Goal: Check status: Check status

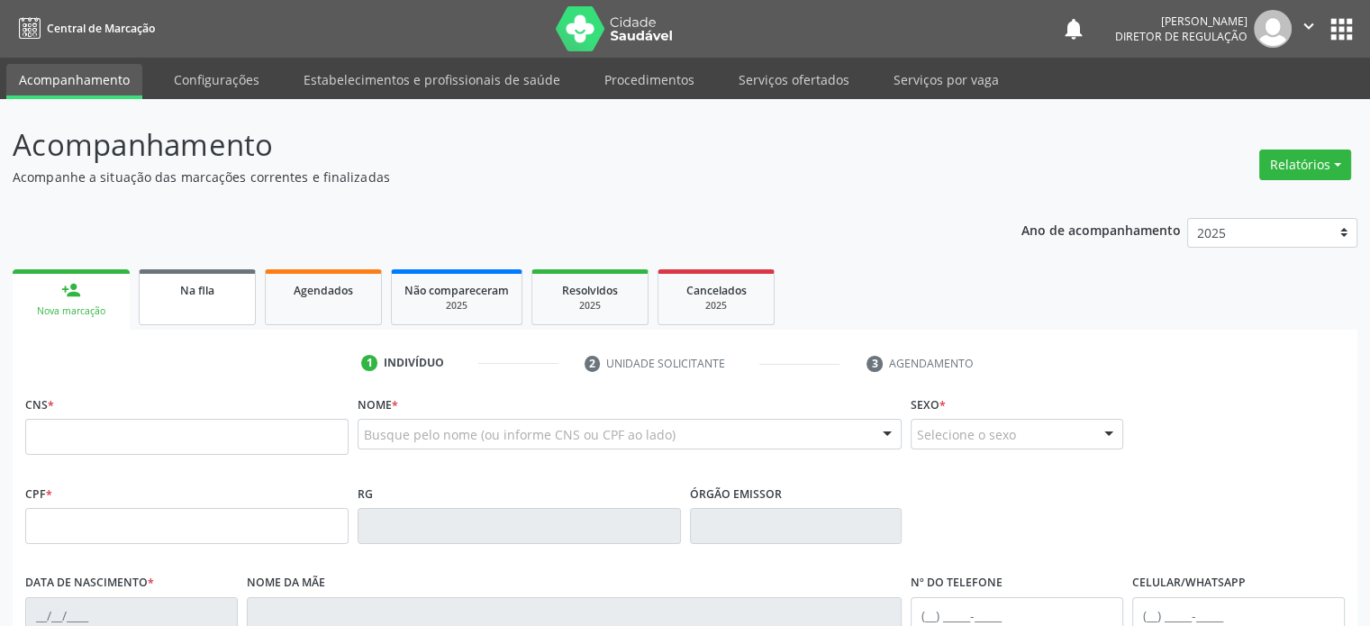
click at [212, 305] on link "Na fila" at bounding box center [197, 297] width 117 height 56
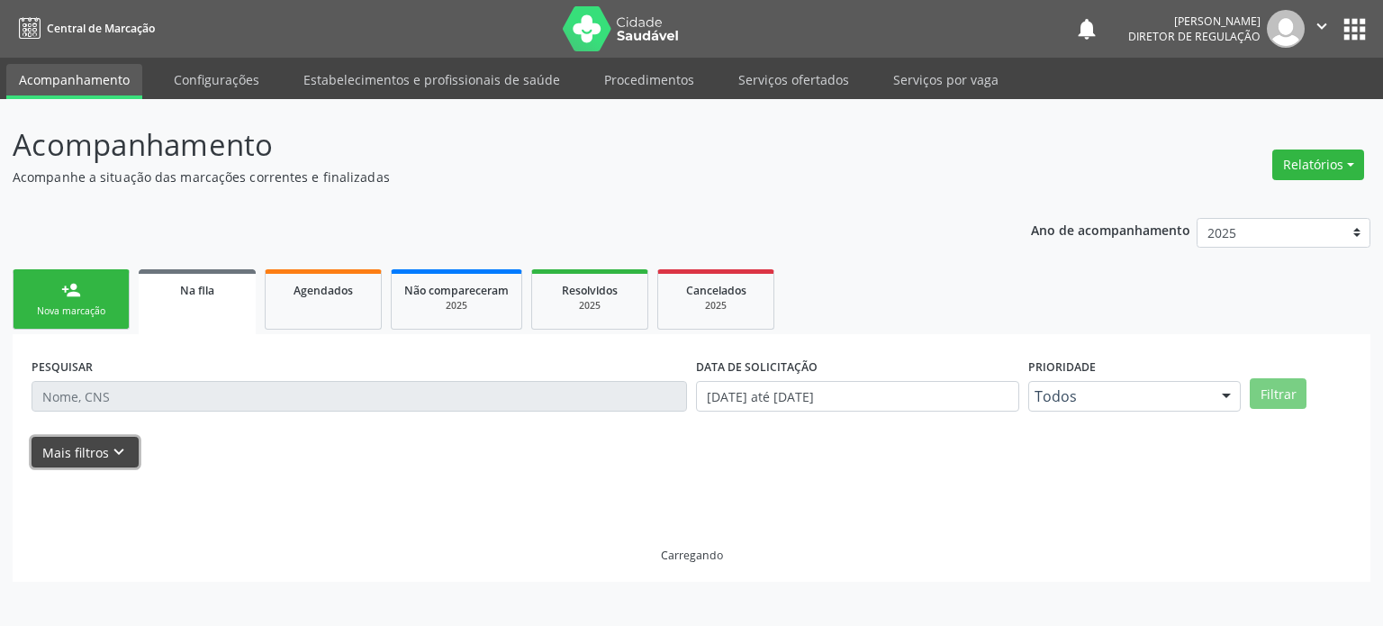
click at [118, 451] on icon "keyboard_arrow_down" at bounding box center [119, 452] width 20 height 20
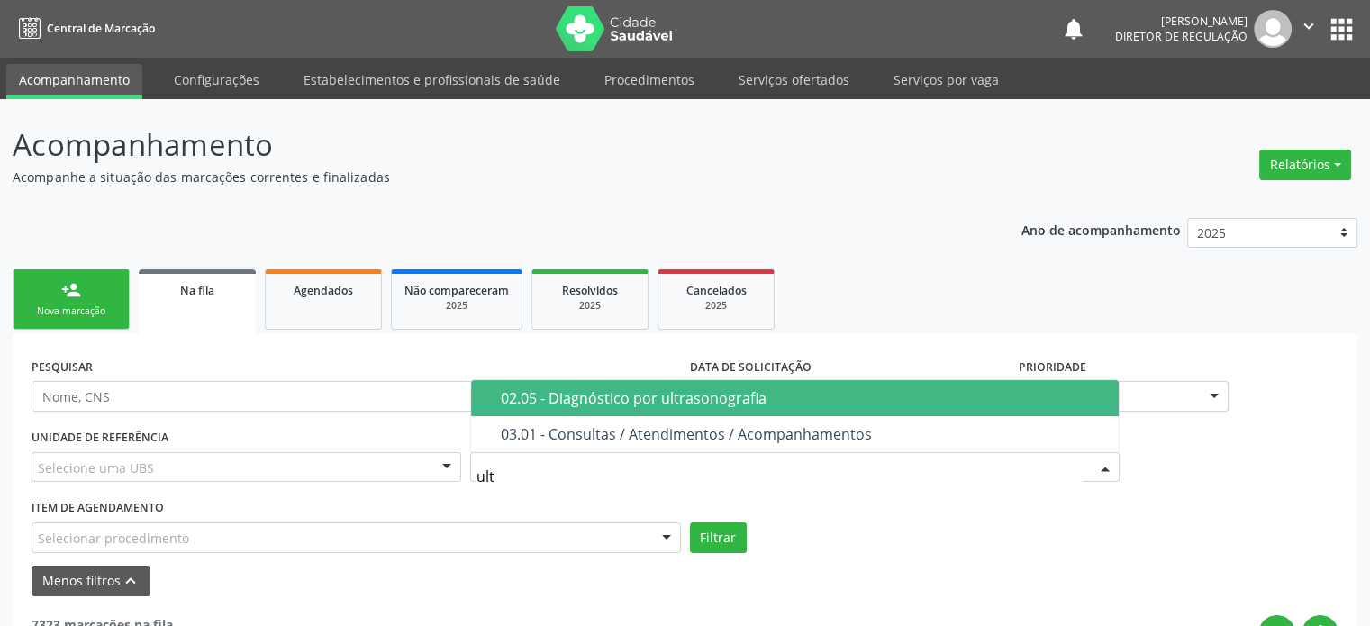
type input "ultr"
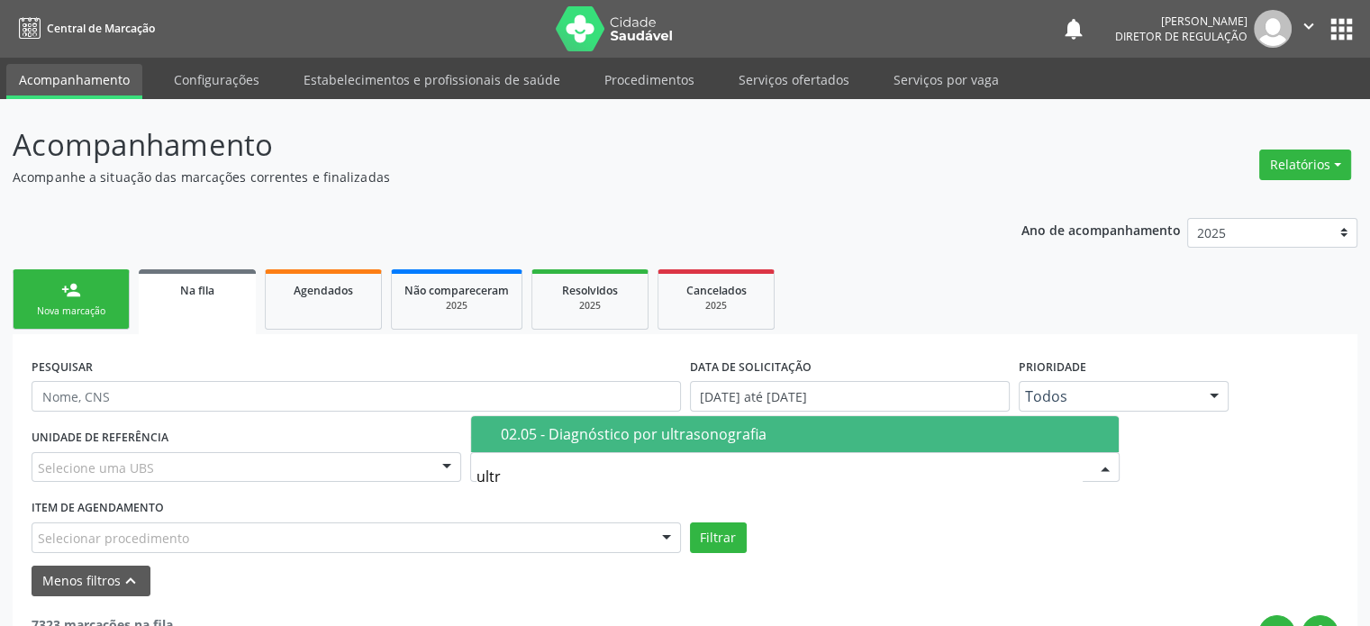
click at [581, 439] on div "02.05 - Diagnóstico por ultrasonografia" at bounding box center [804, 434] width 607 height 14
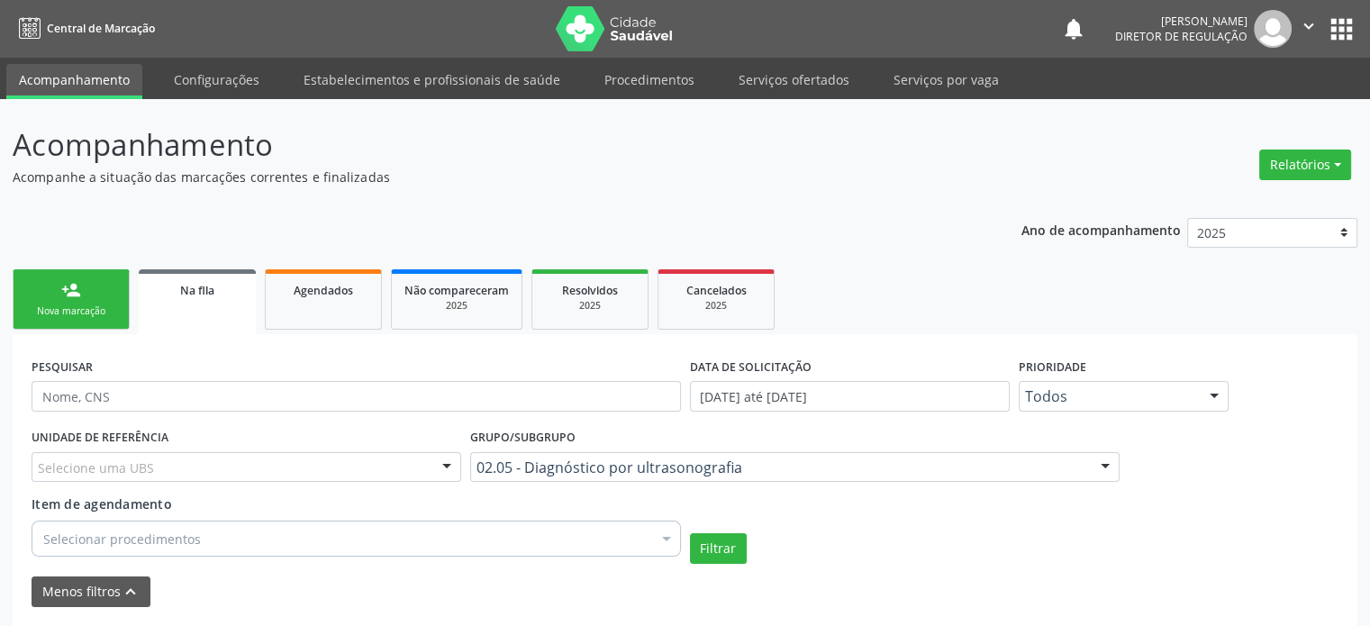
click at [154, 466] on div "Selecione uma UBS" at bounding box center [247, 467] width 430 height 31
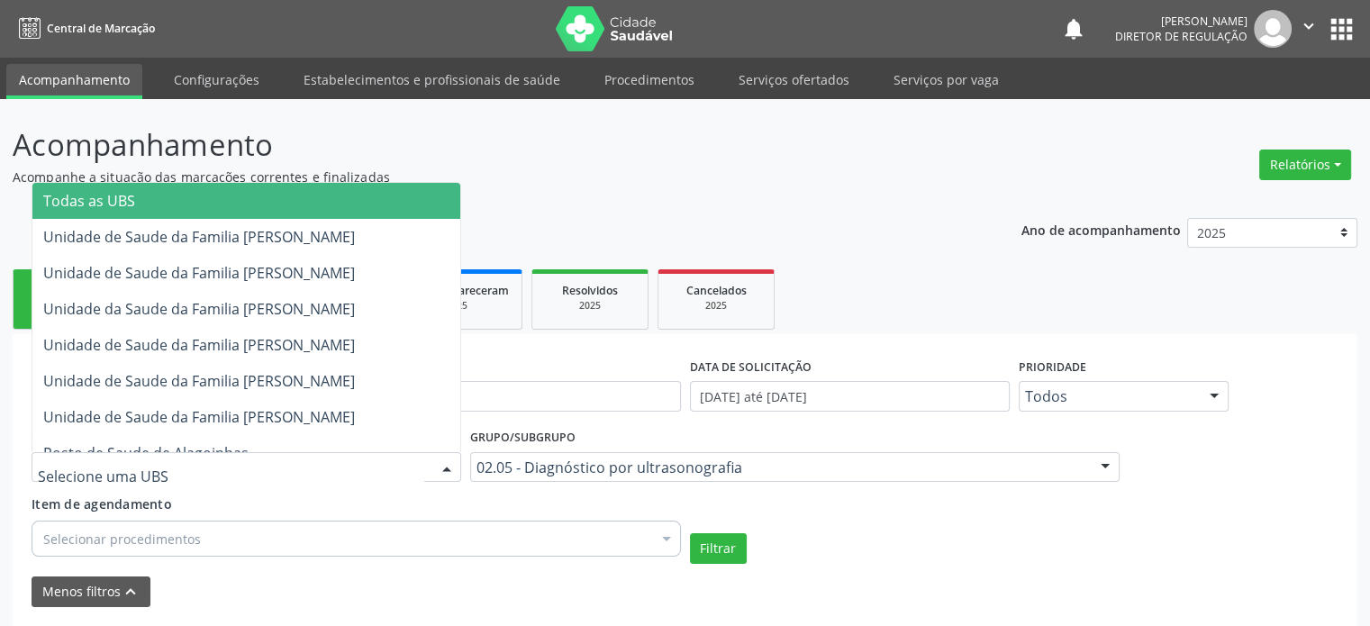
click at [118, 199] on span "Todas as UBS" at bounding box center [89, 201] width 92 height 20
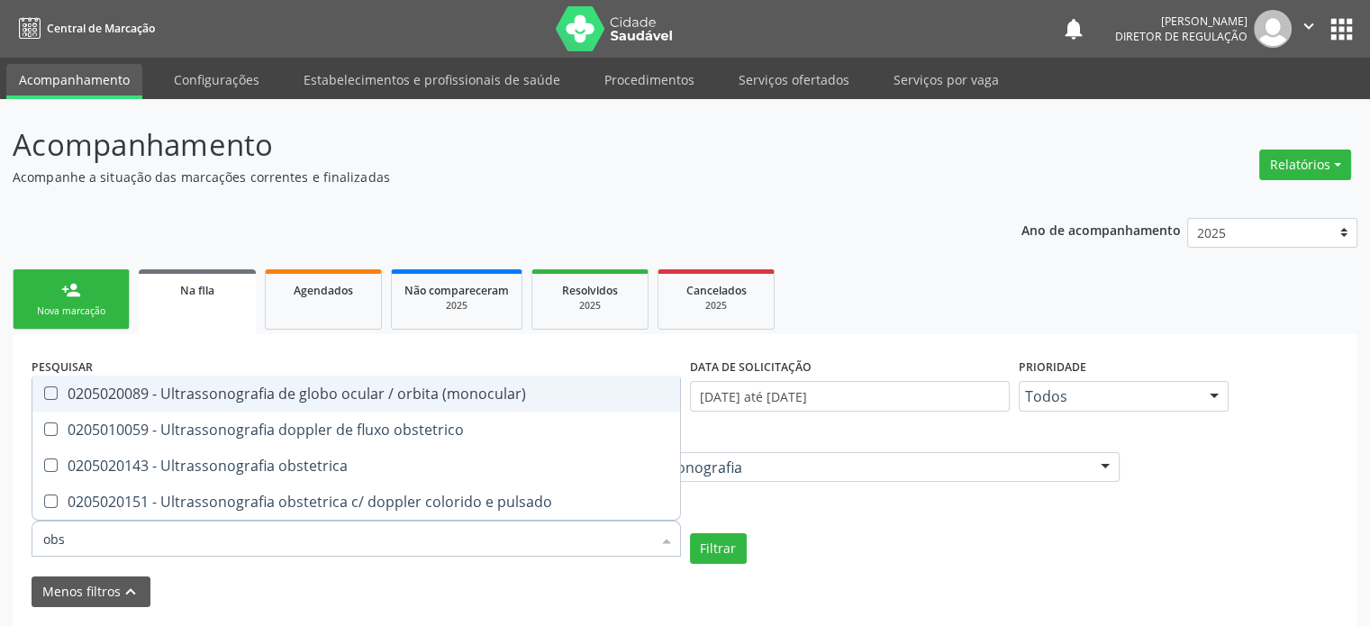
type input "obst"
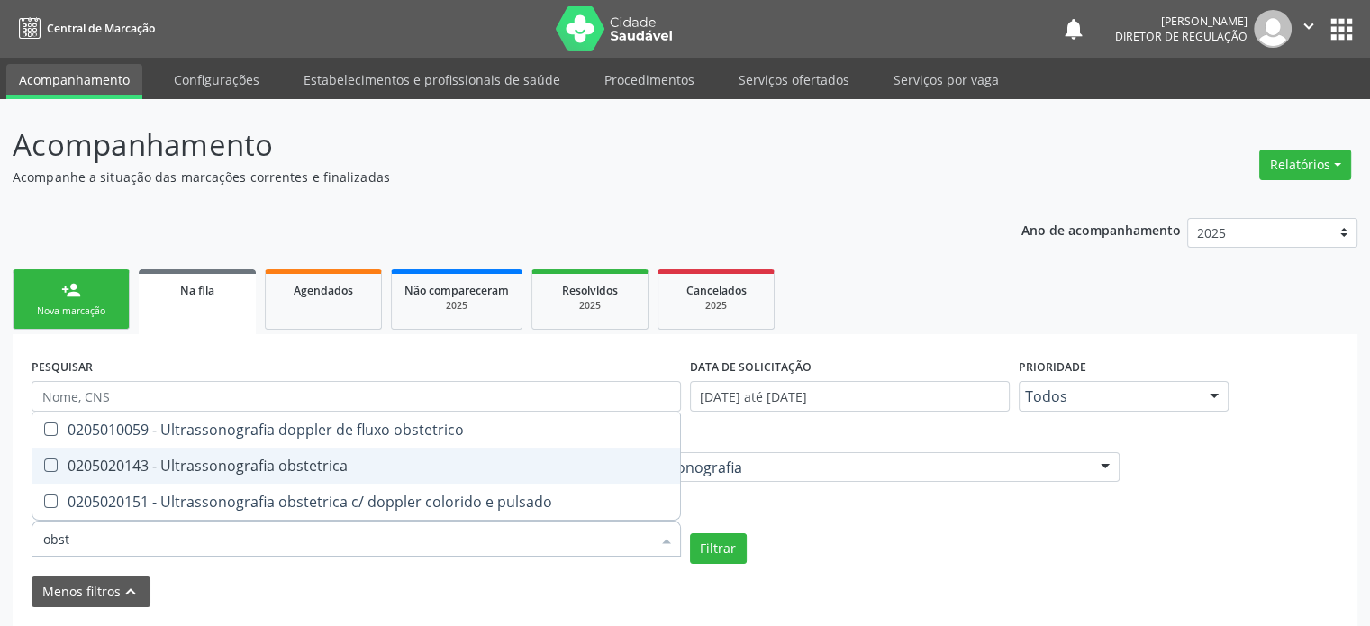
click at [249, 462] on div "0205020143 - Ultrassonografia obstetrica" at bounding box center [356, 465] width 626 height 14
checkbox obstetrica "true"
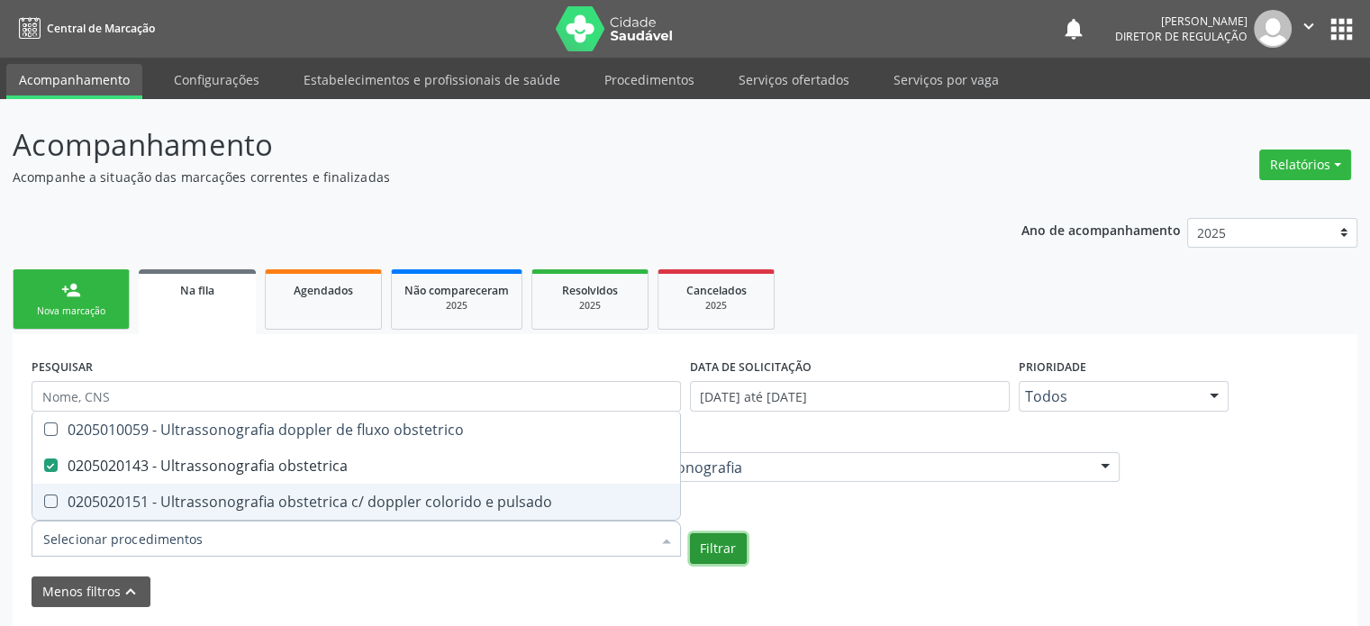
click at [712, 550] on button "Filtrar" at bounding box center [718, 548] width 57 height 31
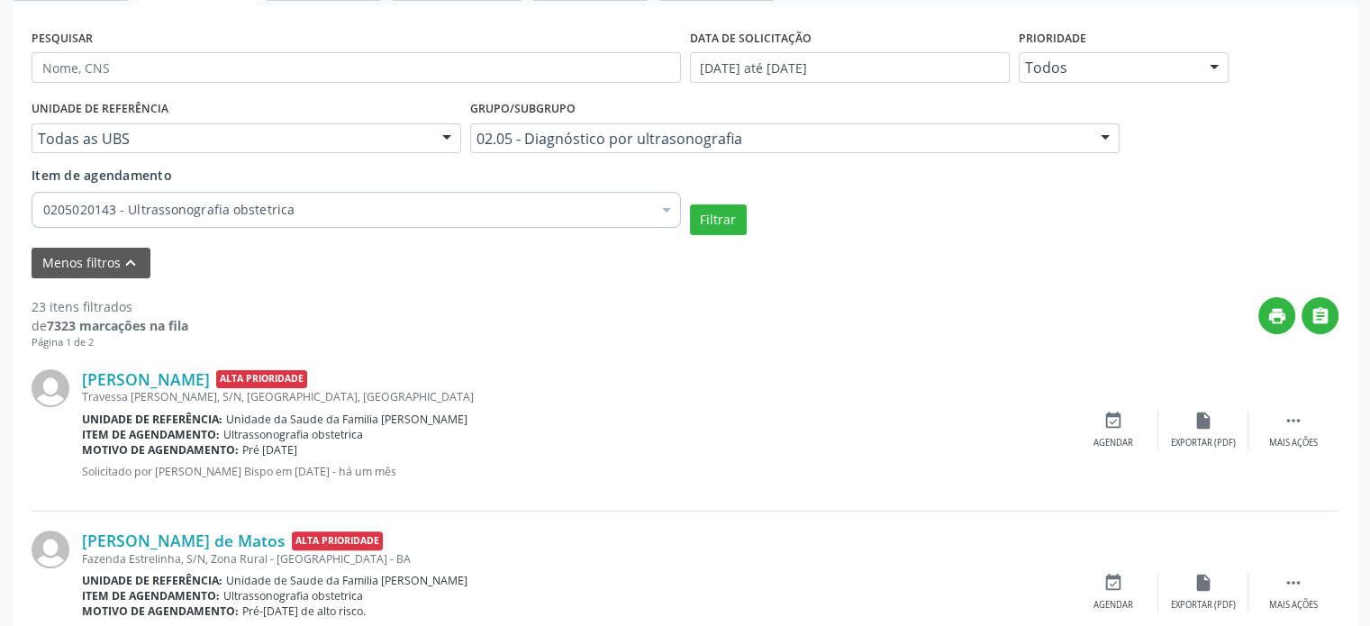
scroll to position [360, 0]
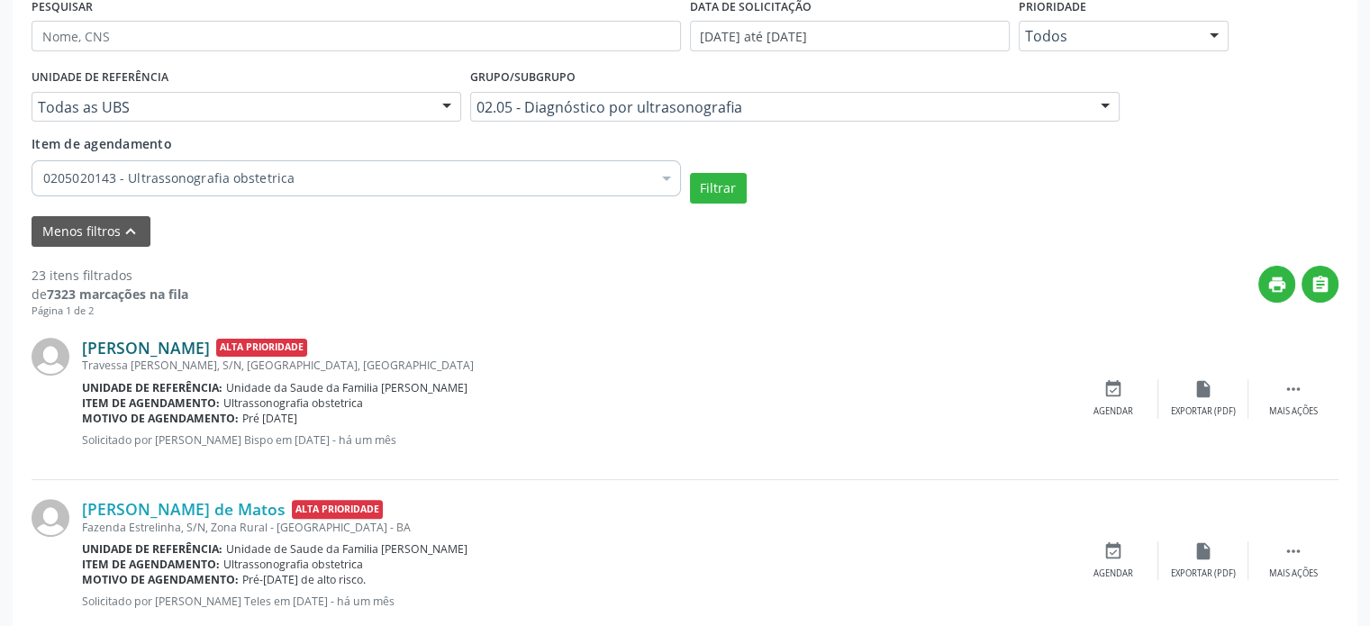
click at [210, 342] on link "[PERSON_NAME]" at bounding box center [146, 348] width 128 height 20
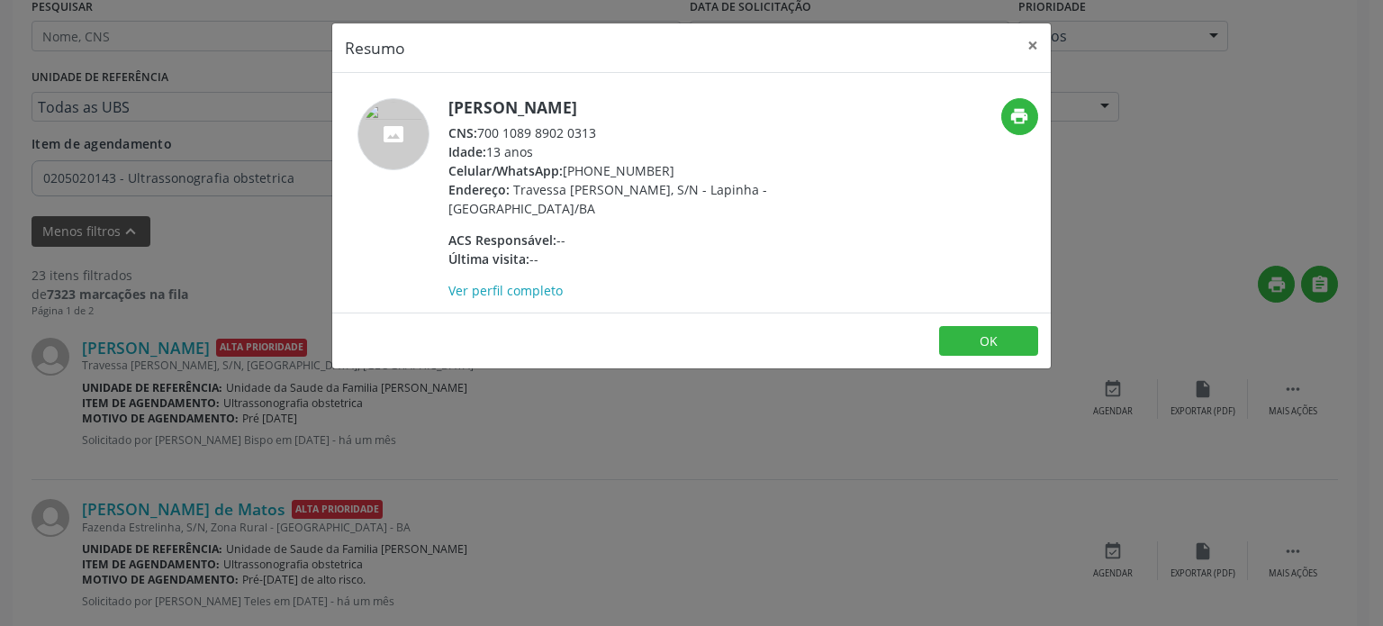
click at [614, 460] on div "Resumo × [PERSON_NAME] CNS: 700 1089 8902 0313 Idade: 13 anos Celular/WhatsApp:…" at bounding box center [691, 313] width 1383 height 626
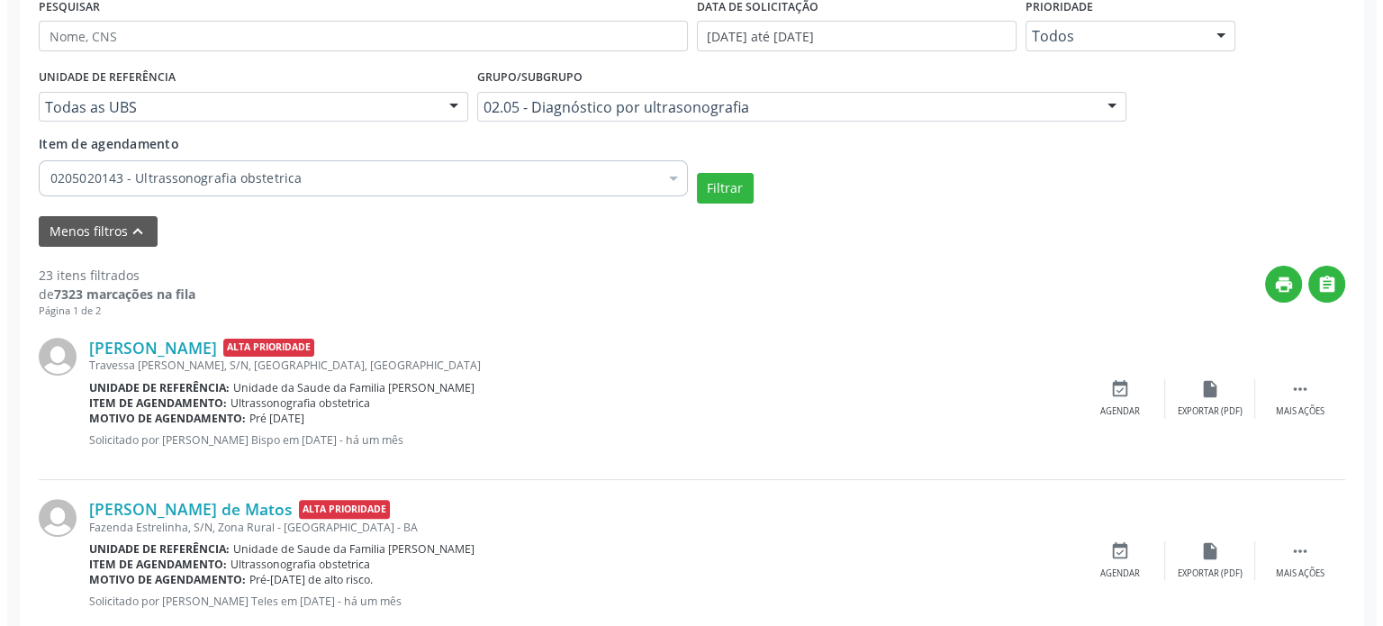
scroll to position [450, 0]
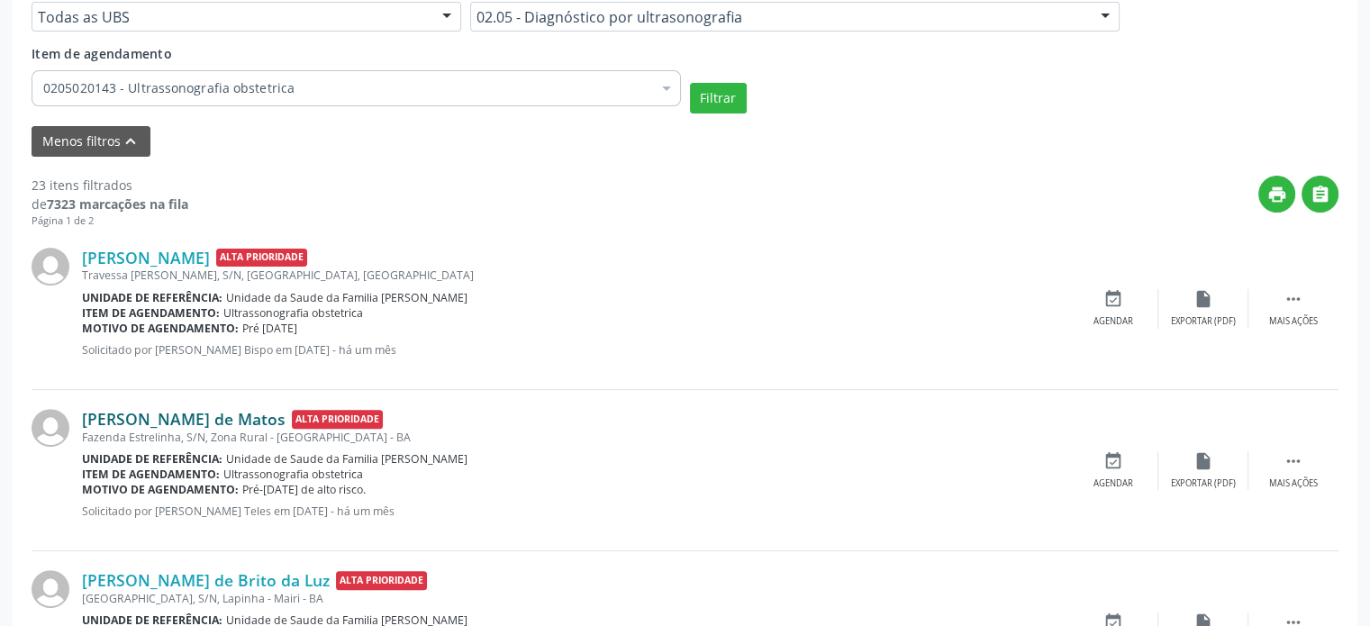
click at [175, 414] on link "[PERSON_NAME] de Matos" at bounding box center [184, 419] width 204 height 20
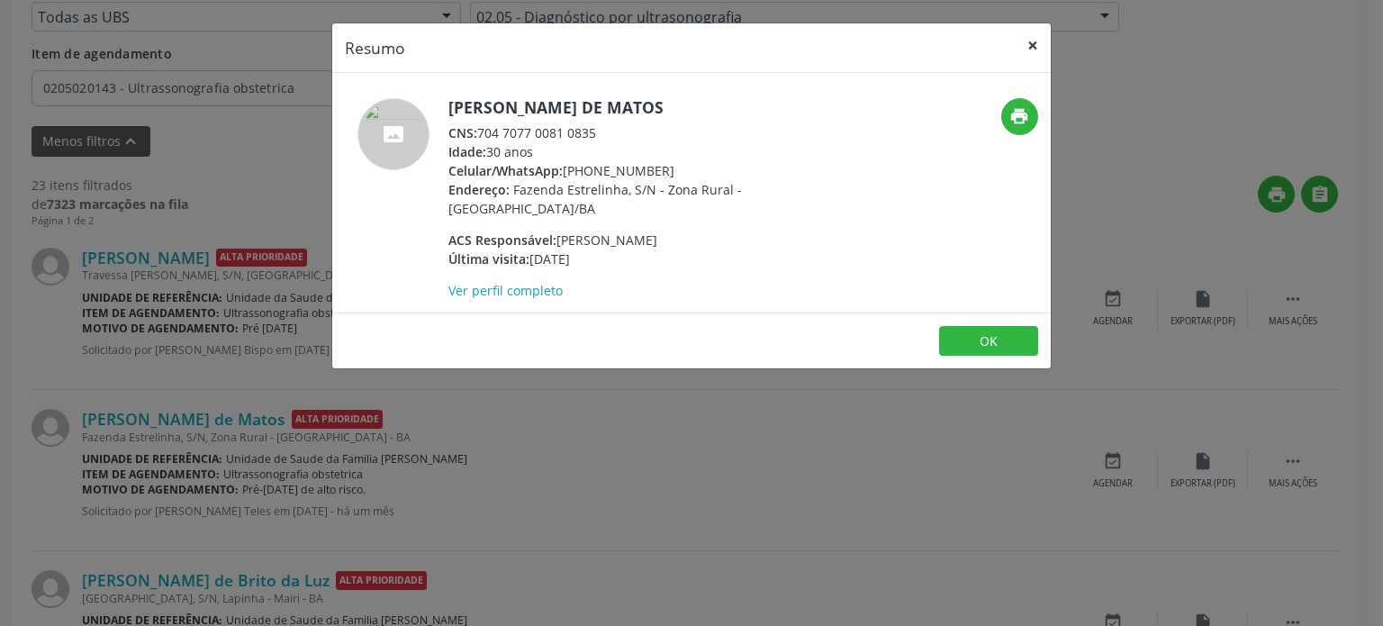
click at [1034, 46] on button "×" at bounding box center [1033, 45] width 36 height 44
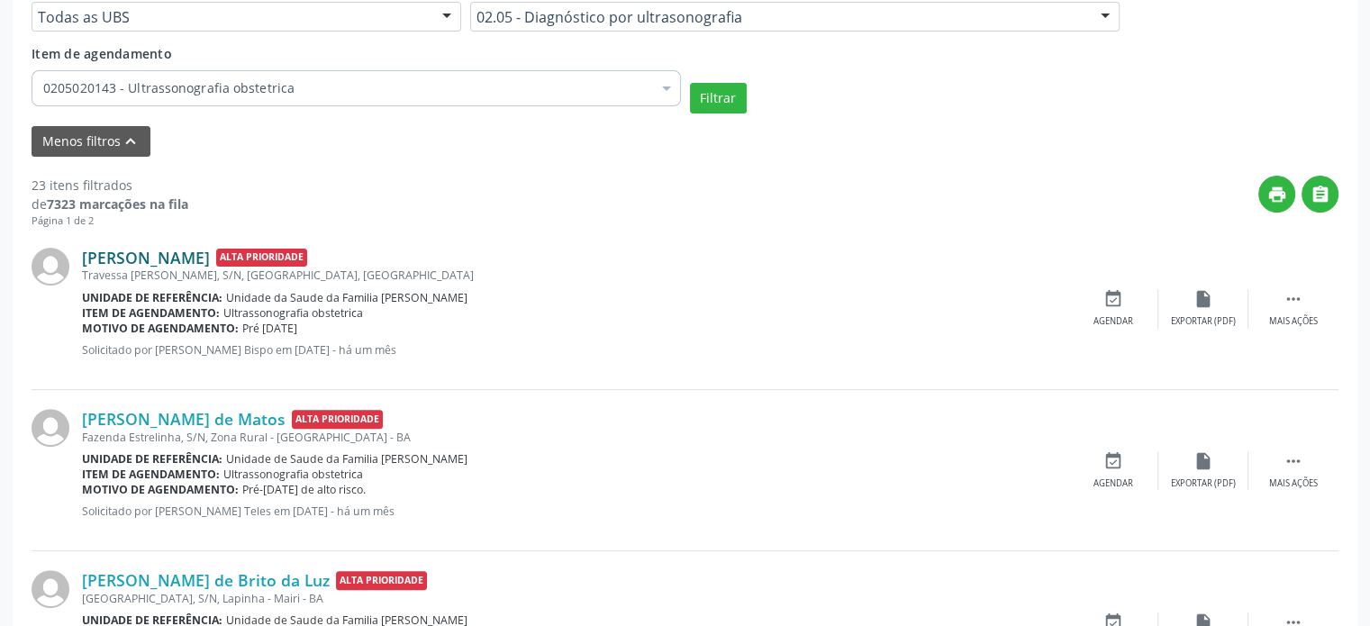
click at [199, 252] on link "[PERSON_NAME]" at bounding box center [146, 258] width 128 height 20
